Goal: Navigation & Orientation: Find specific page/section

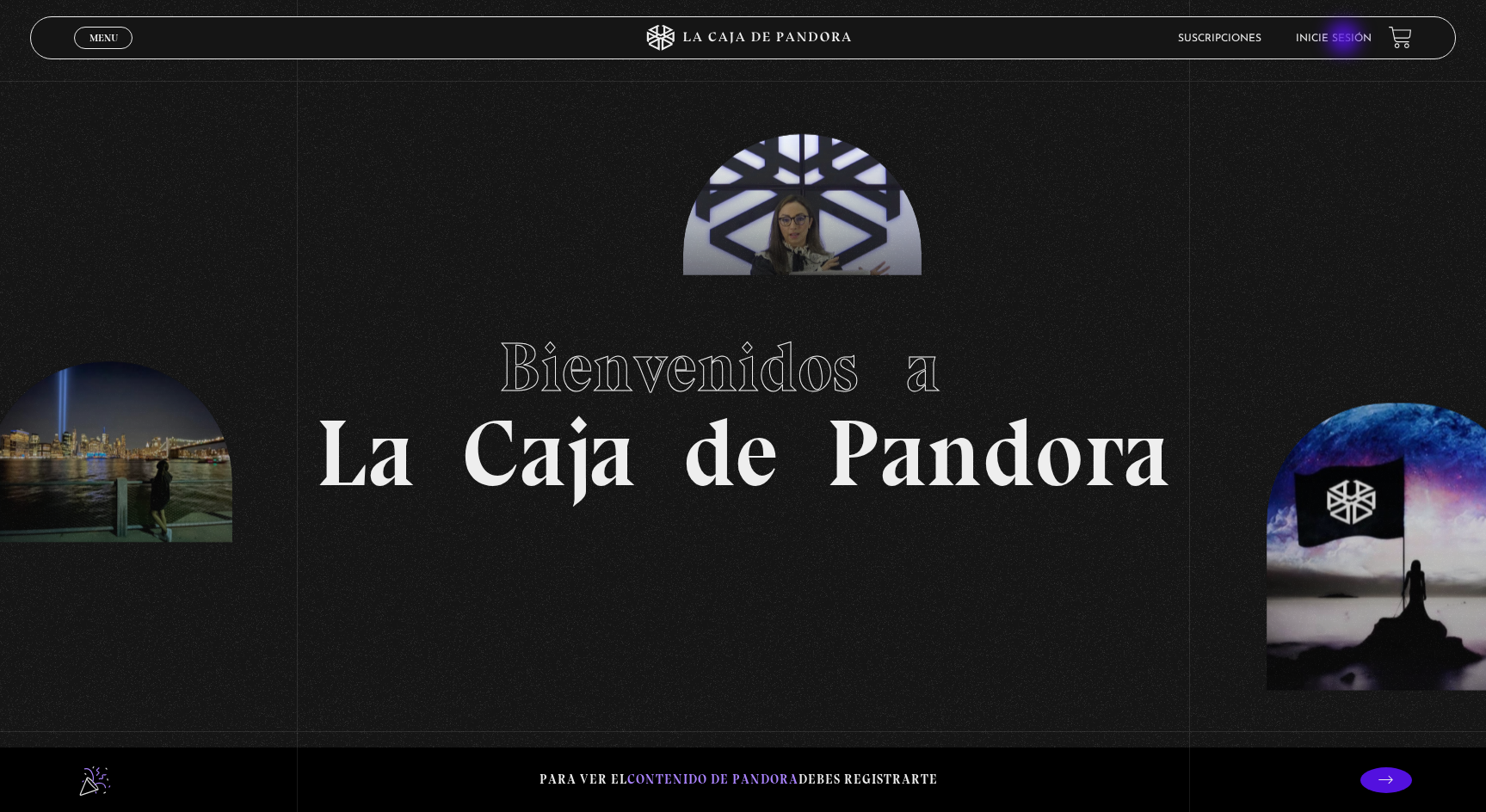
click at [1345, 40] on link "Inicie sesión" at bounding box center [1333, 38] width 75 height 10
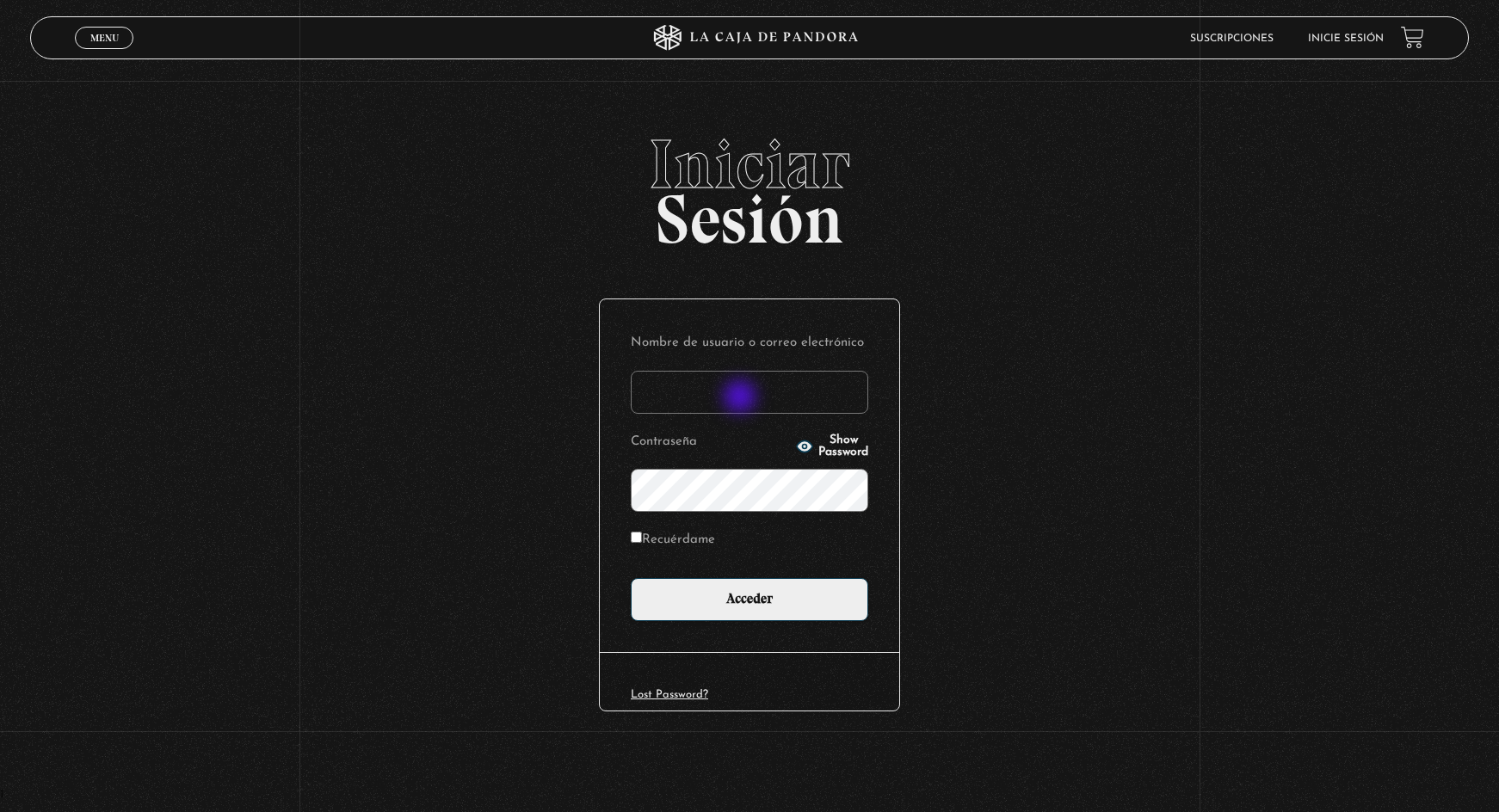
click at [741, 398] on input "Nombre de usuario o correo electrónico" at bounding box center [749, 392] width 237 height 43
type input "marilynalvarez09@hotmail.com"
click at [819, 446] on span "Show Password" at bounding box center [843, 446] width 50 height 24
click at [630, 578] on input "Acceder" at bounding box center [749, 599] width 237 height 43
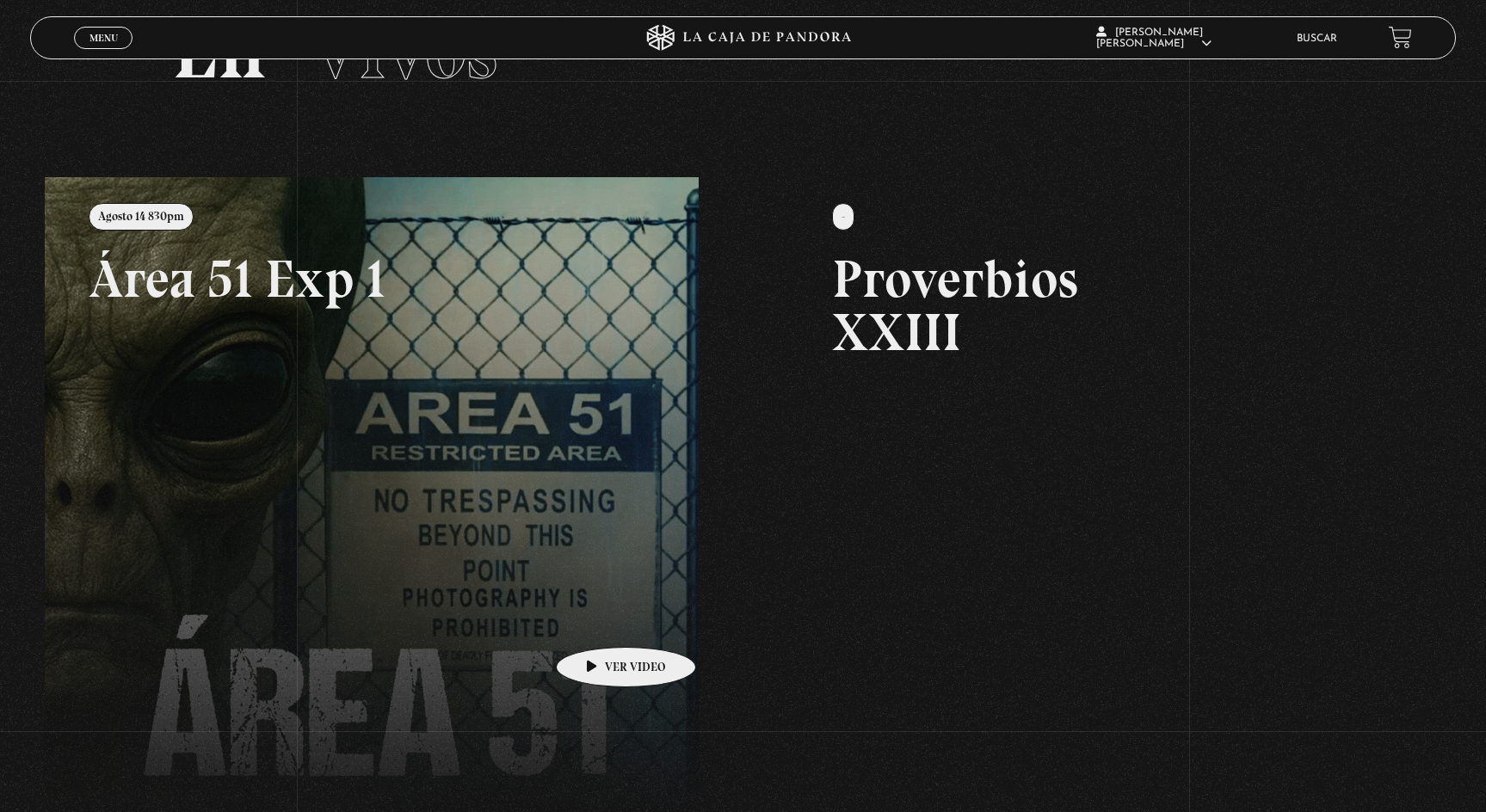
scroll to position [344, 0]
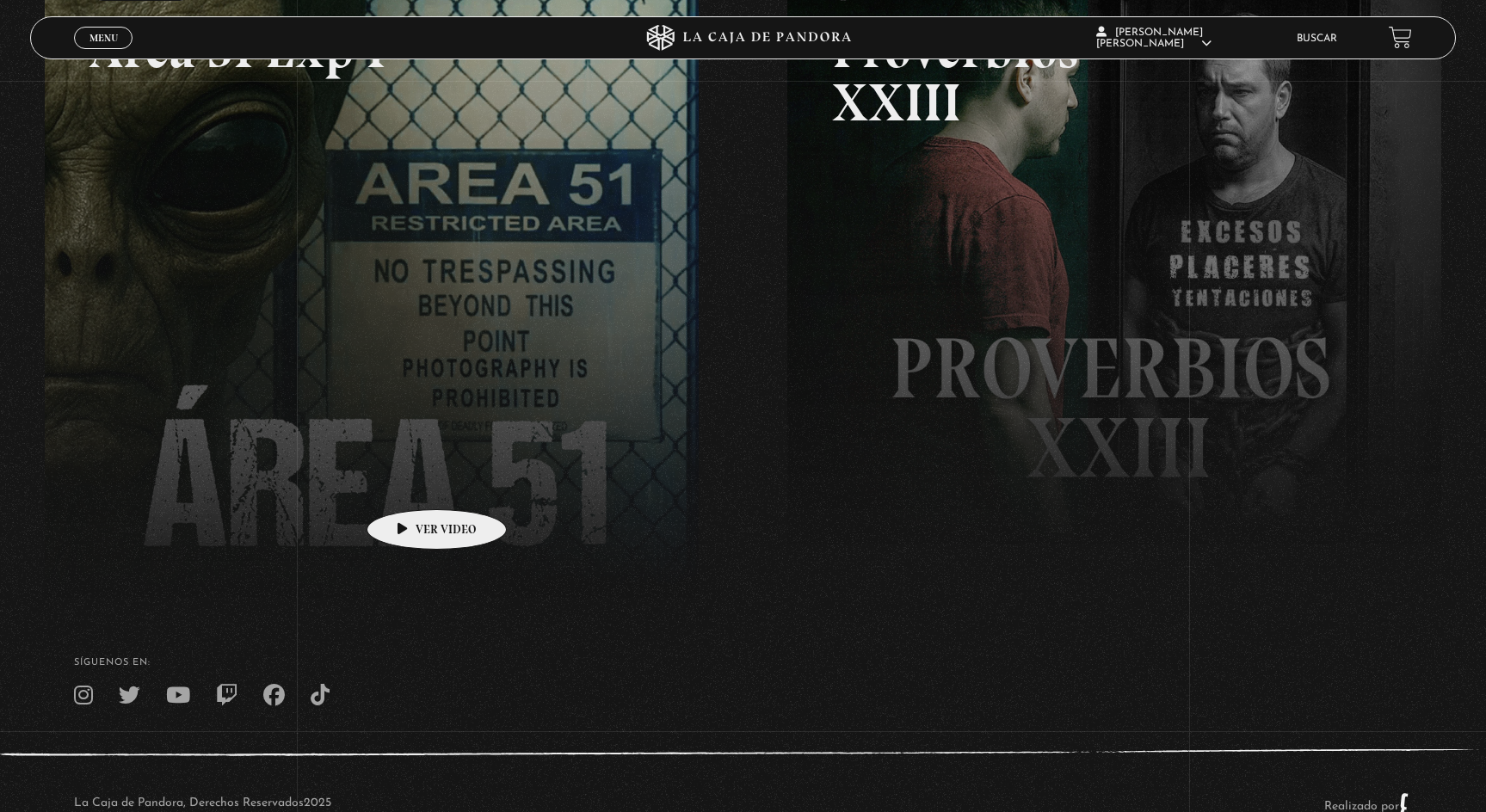
click at [409, 484] on link at bounding box center [788, 353] width 1486 height 812
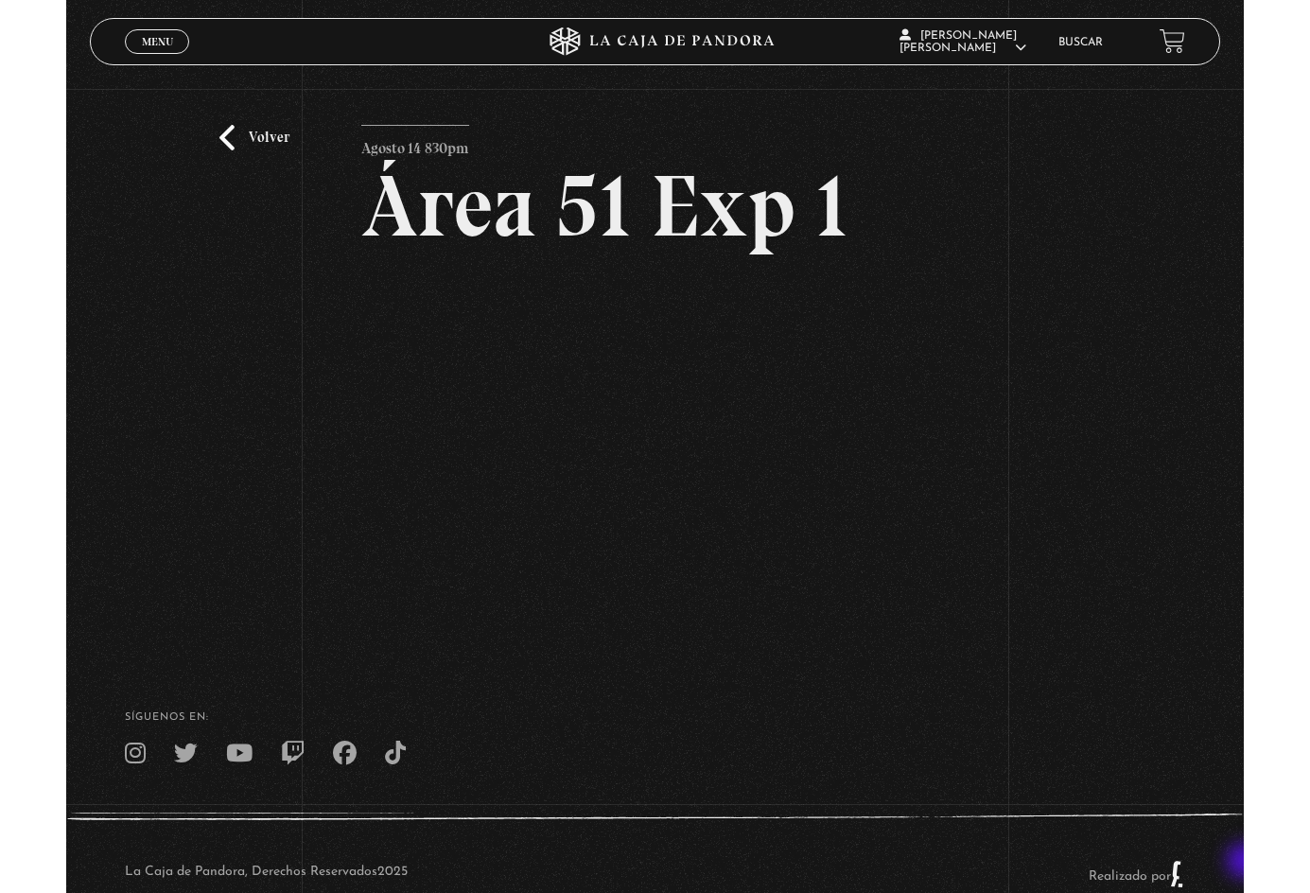
scroll to position [100, 0]
